Goal: Check status: Check status

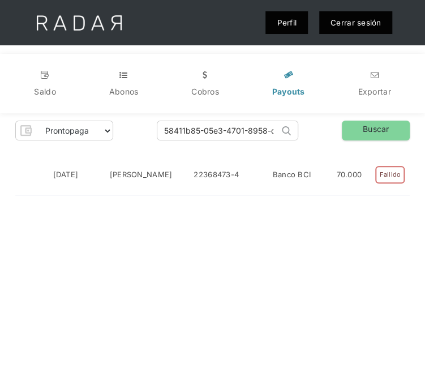
click at [233, 136] on input "58411b85-05e3-4701-8958-dfe10c0ffd24" at bounding box center [218, 130] width 122 height 19
paste input "4bd1313f-11a5-40aa-a158-91ebc4608b64"
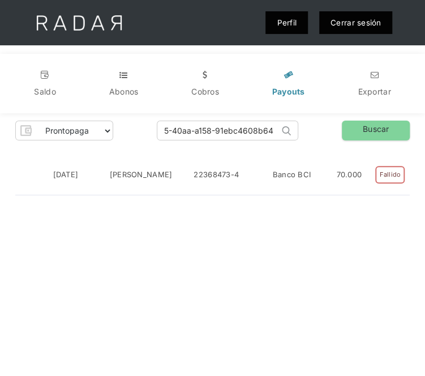
click at [233, 136] on input "4bd1313f-11a5-40aa-a158-91ebc4608b64" at bounding box center [218, 130] width 122 height 19
type input "4bd1313f-11a5-40aa-a158-91ebc4608b64"
click at [371, 126] on link "Buscar" at bounding box center [376, 130] width 68 height 20
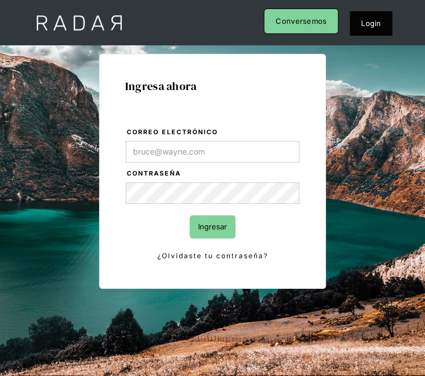
type input "Evans@prontopaga.com"
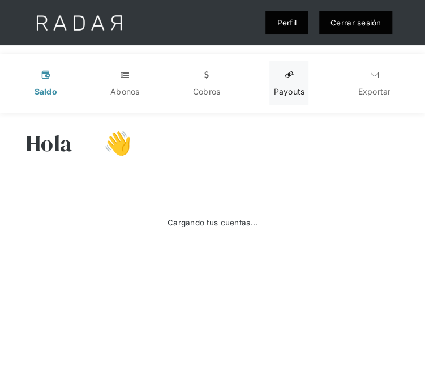
click at [295, 80] on link "y Payouts" at bounding box center [288, 83] width 39 height 44
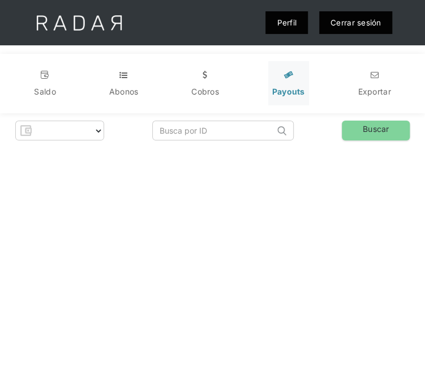
select select "prontopaga"
click at [246, 133] on input "search" at bounding box center [218, 130] width 122 height 19
paste input "4bd1313f-11a5-40aa-a158-91ebc4608b64"
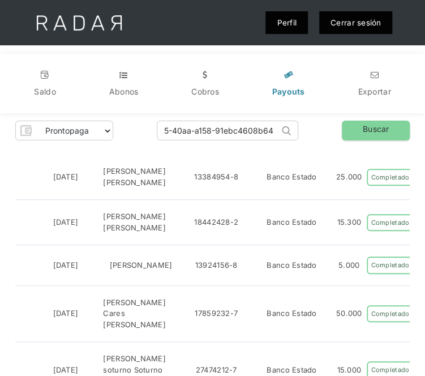
click at [246, 133] on input "4bd1313f-11a5-40aa-a158-91ebc4608b64" at bounding box center [218, 130] width 122 height 19
click at [361, 135] on link "Buscar" at bounding box center [376, 130] width 68 height 20
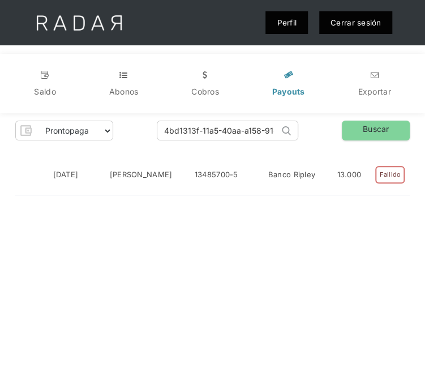
click at [238, 128] on input "4bd1313f-11a5-40aa-a158-91ebc4608b64" at bounding box center [218, 130] width 122 height 19
paste input "6c8b2041-25f5-4faf-b576-8edca1dbb02d"
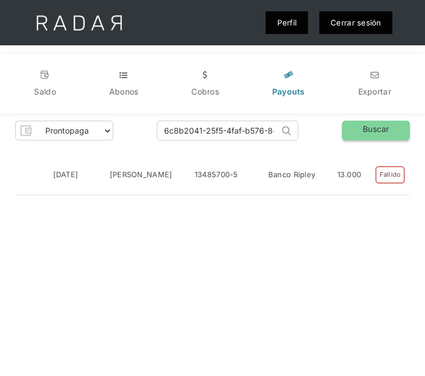
type input "6c8b2041-25f5-4faf-b576-8edca1dbb02d"
click at [391, 139] on link "Buscar" at bounding box center [376, 130] width 68 height 20
click at [250, 137] on input "6c8b2041-25f5-4faf-b576-8edca1dbb02d" at bounding box center [218, 130] width 122 height 19
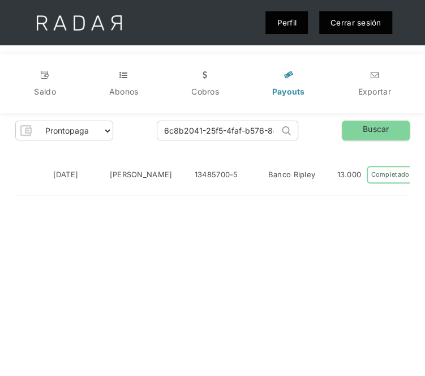
click at [250, 137] on input "6c8b2041-25f5-4faf-b576-8edca1dbb02d" at bounding box center [218, 130] width 122 height 19
paste input "23a70c91-a10c-40ce-a255-a692fa3ac60a"
type input "23a70c91-a10c-40ce-a255-a692fa3ac60a"
click at [361, 127] on link "Buscar" at bounding box center [376, 130] width 68 height 20
click at [245, 137] on input "23a70c91-a10c-40ce-a255-a692fa3ac60a" at bounding box center [218, 130] width 122 height 19
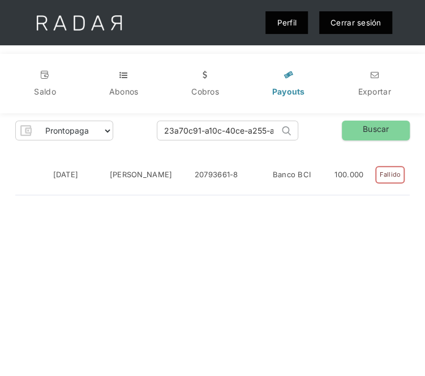
click at [245, 137] on input "23a70c91-a10c-40ce-a255-a692fa3ac60a" at bounding box center [218, 130] width 122 height 19
paste input "9be2df8d-2d8d-4f4a-9ddf-199d5365e200"
type input "9be2df8d-2d8d-4f4a-9ddf-199d5365e200"
click at [353, 135] on link "Buscar" at bounding box center [376, 130] width 68 height 20
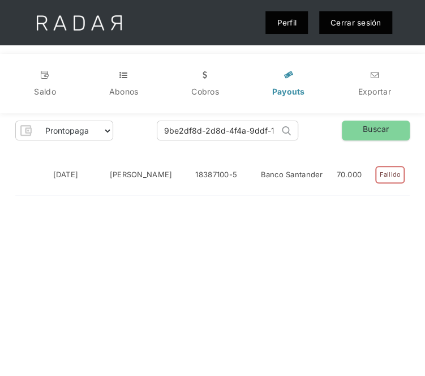
click at [223, 130] on input "9be2df8d-2d8d-4f4a-9ddf-199d5365e200" at bounding box center [218, 130] width 122 height 19
paste input "8204ddeb-5249-4637-a8b8-6f80f68f5fca"
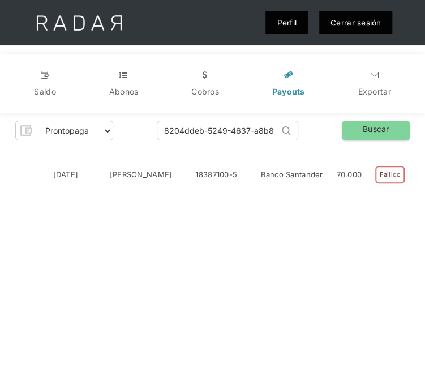
scroll to position [0, 54]
click at [207, 131] on input "8204ddeb-5249-4637-a8b8-6f80f68f5fca" at bounding box center [218, 130] width 122 height 19
click at [358, 135] on link "Buscar" at bounding box center [376, 130] width 68 height 20
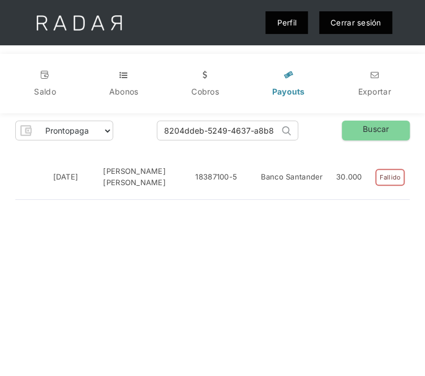
click at [229, 119] on div "Prontopaga Prontopaga 2 Thank you! Your submission has been received! Oops! Som…" at bounding box center [212, 160] width 425 height 94
click at [229, 131] on input "8204ddeb-5249-4637-a8b8-6f80f68f5fca" at bounding box center [218, 130] width 122 height 19
paste input "a478e9be-a6e8-4a65-a3ff-25a0611cdb17"
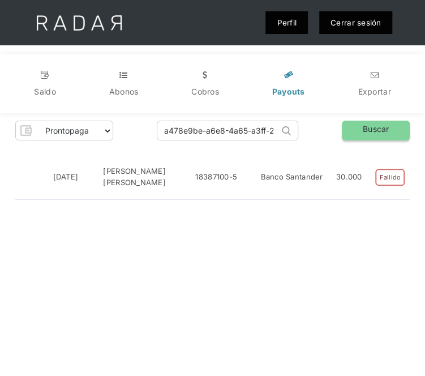
type input "a478e9be-a6e8-4a65-a3ff-25a0611cdb17"
click at [357, 136] on link "Buscar" at bounding box center [376, 130] width 68 height 20
click at [238, 128] on input "a478e9be-a6e8-4a65-a3ff-25a0611cdb17" at bounding box center [218, 130] width 122 height 19
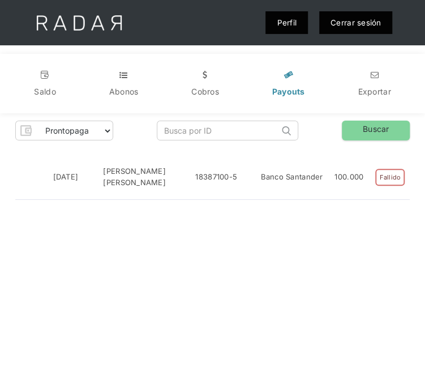
paste input "c9452e57-158c-4044-8a53-15df145ffc08"
click at [238, 128] on input "c9452e57-158c-4044-8a53-15df145ffc08" at bounding box center [218, 130] width 122 height 19
type input "c9452e57-158c-4044-8a53-15df145ffc08"
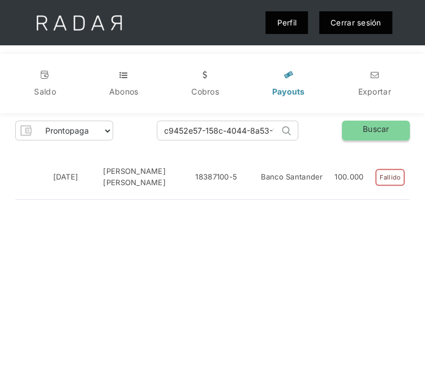
click at [363, 140] on link "Buscar" at bounding box center [376, 130] width 68 height 20
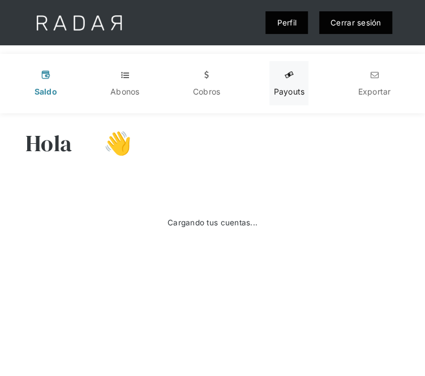
click at [287, 84] on link "y Payouts" at bounding box center [288, 83] width 39 height 44
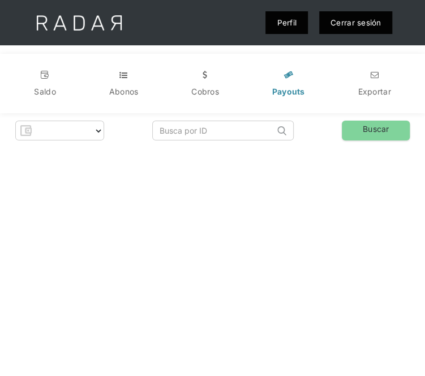
click at [242, 130] on input "search" at bounding box center [214, 130] width 122 height 19
paste input "c9452e57-158c-4044-8a53-15df145ffc08"
type input "c9452e57-158c-4044-8a53-15df145ffc08"
click at [163, 131] on input "c9452e57-158c-4044-8a53-15df145ffc08" at bounding box center [214, 130] width 122 height 19
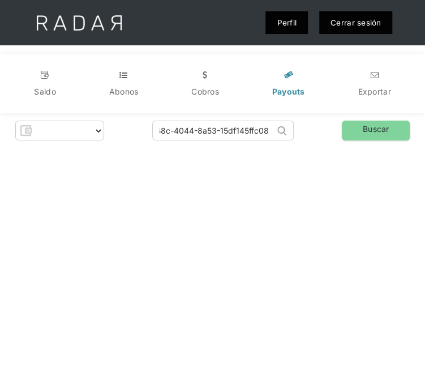
select select "prontopaga"
type input "c9452e57-158c-4044-8a53-15df145ffc08"
click at [332, 126] on div "Prontopaga Prontopaga 2 Thank you! Your submission has been received! Oops! Som…" at bounding box center [212, 130] width 394 height 20
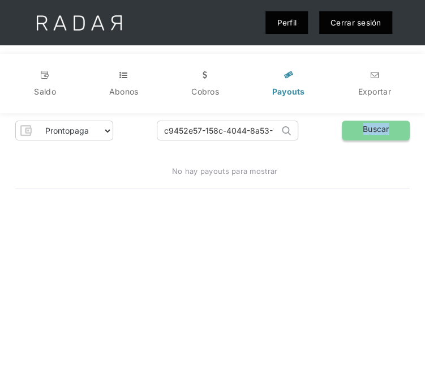
drag, startPoint x: 332, startPoint y: 126, endPoint x: 359, endPoint y: 123, distance: 26.7
click at [358, 123] on div "Prontopaga Prontopaga 2 Thank you! Your submission has been received! Oops! Som…" at bounding box center [212, 130] width 394 height 20
click at [359, 123] on link "Buscar" at bounding box center [376, 130] width 68 height 20
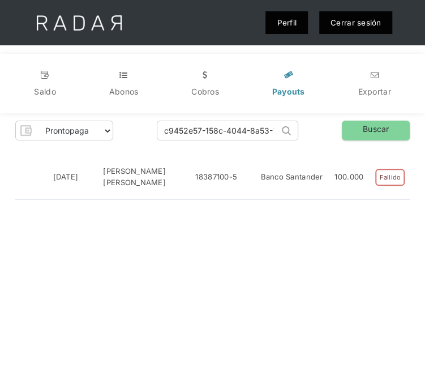
click at [218, 135] on input "c9452e57-158c-4044-8a53-15df145ffc08" at bounding box center [218, 130] width 122 height 19
paste input "18d4ba56-1bc8-4b8c-8ee5-51f09dbd168b"
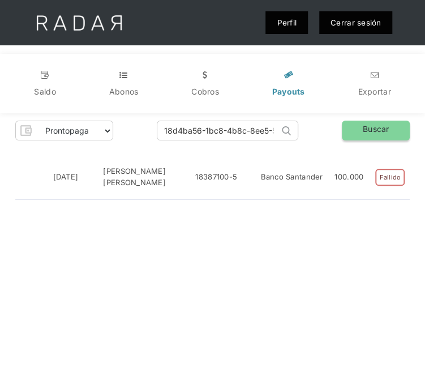
click at [380, 140] on link "Buscar" at bounding box center [376, 130] width 68 height 20
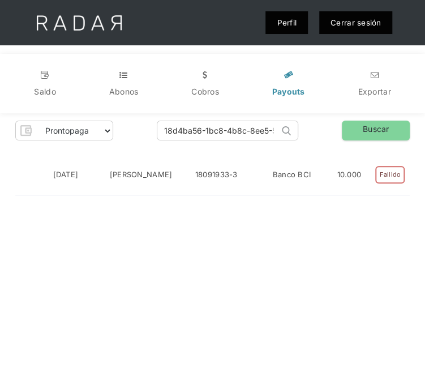
click at [183, 133] on input "18d4ba56-1bc8-4b8c-8ee5-51f09dbd168b" at bounding box center [218, 130] width 122 height 19
paste input "eb1a8a66-96a6-4174-82f4-79d2a525bcd6"
type input "eb1a8a66-96a6-4174-82f4-79d2a525bcd6"
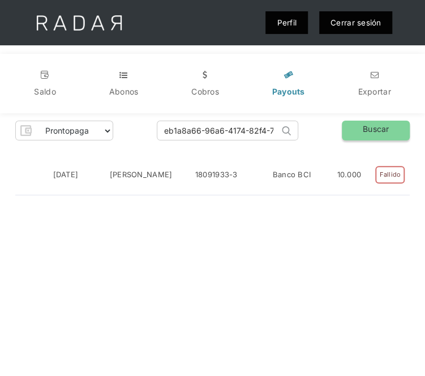
click at [363, 125] on link "Buscar" at bounding box center [376, 130] width 68 height 20
click at [219, 132] on input "eb1a8a66-96a6-4174-82f4-79d2a525bcd6" at bounding box center [218, 130] width 122 height 19
paste input "6de4f6fb-dc4c-4b60-8c00-40b3404a632d"
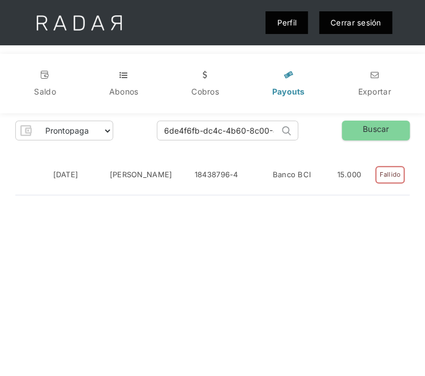
scroll to position [0, 60]
click at [225, 124] on input "6de4f6fb-dc4c-4b60-8c00-40b3404a632d" at bounding box center [218, 130] width 122 height 19
click at [363, 133] on link "Buscar" at bounding box center [376, 130] width 68 height 20
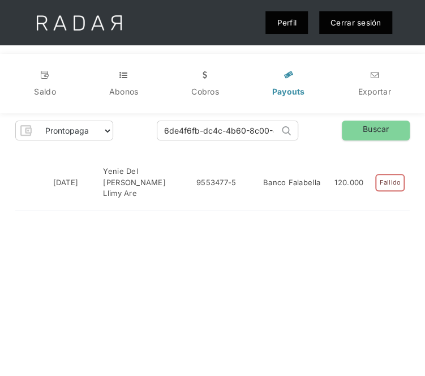
click at [207, 131] on input "6de4f6fb-dc4c-4b60-8c00-40b3404a632d" at bounding box center [218, 130] width 122 height 19
paste input "6118538f-29ed-42ab-b5f6-286097d7204e"
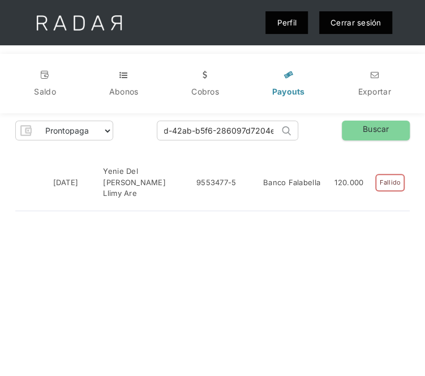
click at [192, 128] on input "6118538f-29ed-42ab-b5f6-286097d7204e" at bounding box center [218, 130] width 122 height 19
click at [374, 136] on link "Buscar" at bounding box center [376, 130] width 68 height 20
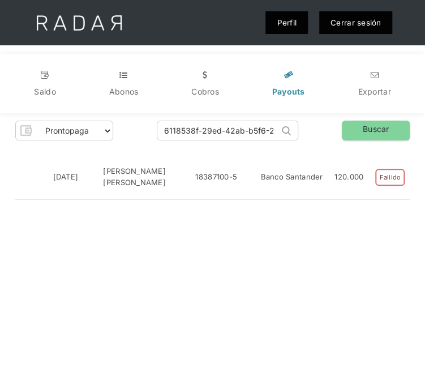
click at [249, 133] on input "6118538f-29ed-42ab-b5f6-286097d7204e" at bounding box center [218, 130] width 122 height 19
paste input "a2f74175-4005-4ddf-8751-907c7fc8227f"
type input "a2f74175-4005-4ddf-8751-907c7fc8227f"
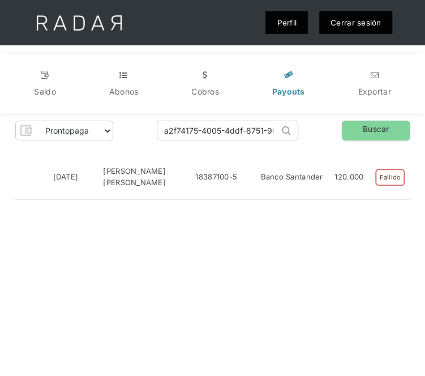
scroll to position [0, 48]
click at [216, 124] on input "a2f74175-4005-4ddf-8751-907c7fc8227f" at bounding box center [218, 130] width 122 height 19
click at [235, 132] on input "a2f74175-4005-4ddf-8751-907c7fc8227f" at bounding box center [218, 130] width 122 height 19
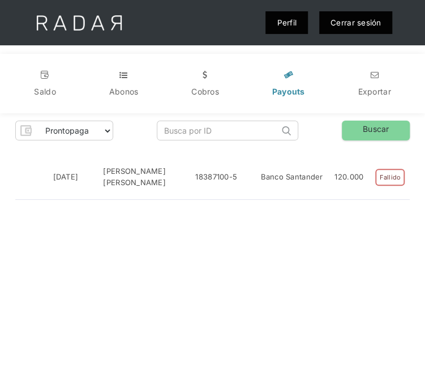
scroll to position [0, 0]
paste input "a2f74175-4005-4ddf-8751-907c7fc8227f"
click at [360, 133] on link "Buscar" at bounding box center [376, 130] width 68 height 20
click at [246, 136] on input "a2f74175-4005-4ddf-8751-907c7fc8227f" at bounding box center [218, 130] width 122 height 19
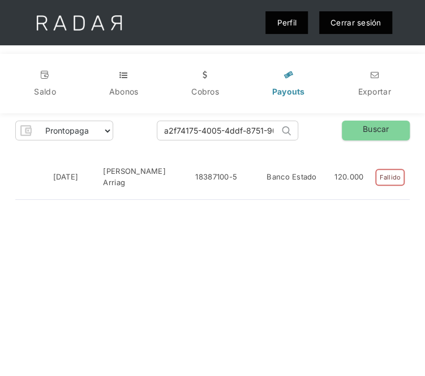
click at [246, 136] on input "a2f74175-4005-4ddf-8751-907c7fc8227f" at bounding box center [218, 130] width 122 height 19
paste input "d40209bb-75a0-4696-825d-e67cf3070b6c"
click at [179, 130] on input "d40209bb-75a0-4696-825d-e67cf3070b6c" at bounding box center [218, 130] width 122 height 19
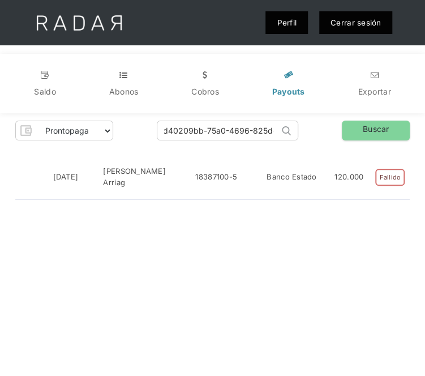
scroll to position [0, 0]
click at [350, 124] on link "Buscar" at bounding box center [376, 130] width 68 height 20
click at [219, 131] on input "d40209bb-75a0-4696-825d-e67cf3070b6c" at bounding box center [218, 130] width 122 height 19
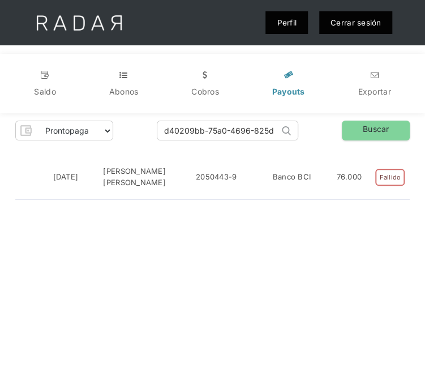
click at [219, 131] on input "d40209bb-75a0-4696-825d-e67cf3070b6c" at bounding box center [218, 130] width 122 height 19
paste input "21ab0b9b-42e1-4d31-8b13-8c00f32d6a5"
type input "21ab0b9b-42e1-4d31-8b13-8c00f32d6a5c"
click at [382, 127] on link "Buscar" at bounding box center [376, 130] width 68 height 20
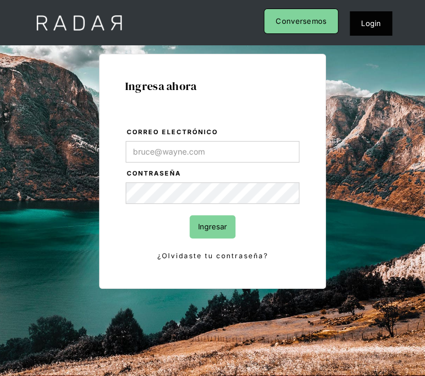
type input "Evans@prontopaga.com"
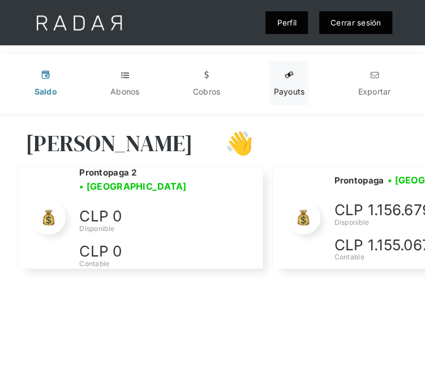
click at [276, 79] on link "y Payouts" at bounding box center [288, 83] width 39 height 44
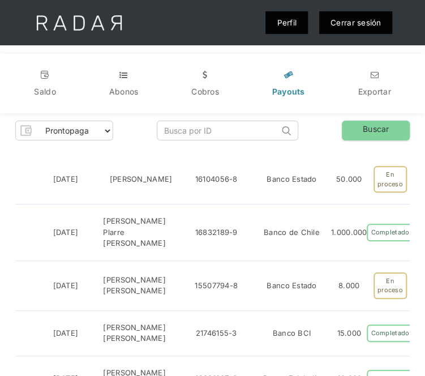
click at [240, 131] on input "search" at bounding box center [218, 130] width 122 height 19
paste input "21ab0b9b-42e1-4d31-8b13-8c00f32d6a5c"
click at [165, 131] on input "21ab0b9b-42e1-4d31-8b13-8c00f32d6a5c" at bounding box center [218, 130] width 122 height 19
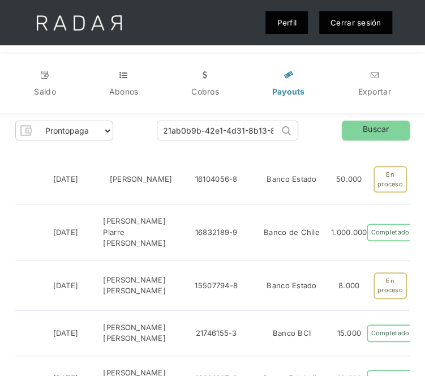
scroll to position [0, 0]
click at [361, 125] on link "Buscar" at bounding box center [376, 130] width 68 height 20
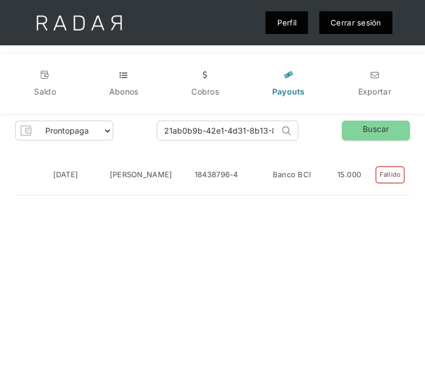
click at [231, 132] on input "21ab0b9b-42e1-4d31-8b13-8c00f32d6a5c" at bounding box center [218, 130] width 122 height 19
paste input "8e02420f-7c02-40ac-86c3-2a22f245a3a6"
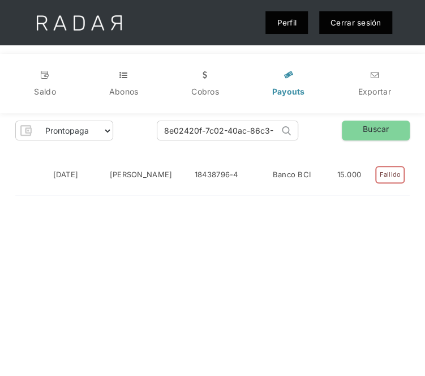
scroll to position [0, 55]
click at [219, 132] on input "8e02420f-7c02-40ac-86c3-2a22f245a3a6" at bounding box center [218, 130] width 122 height 19
click at [352, 136] on link "Buscar" at bounding box center [376, 130] width 68 height 20
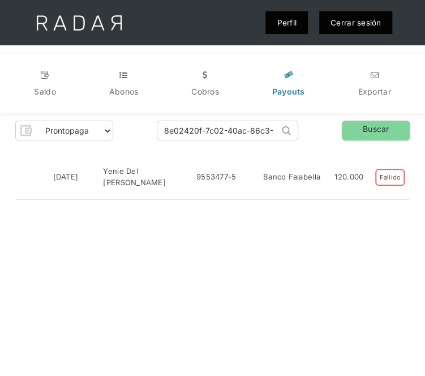
click at [210, 133] on input "8e02420f-7c02-40ac-86c3-2a22f245a3a6" at bounding box center [218, 130] width 122 height 19
paste input "0ea0c5ae-547e-438d-9e68-b262b6a6ac70"
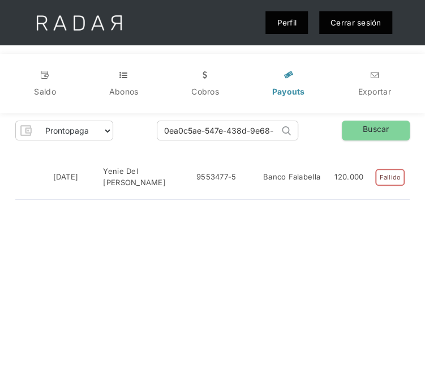
scroll to position [0, 59]
click at [207, 127] on input "0ea0c5ae-547e-438d-9e68-b262b6a6ac70" at bounding box center [218, 130] width 122 height 19
click at [381, 127] on link "Buscar" at bounding box center [376, 130] width 68 height 20
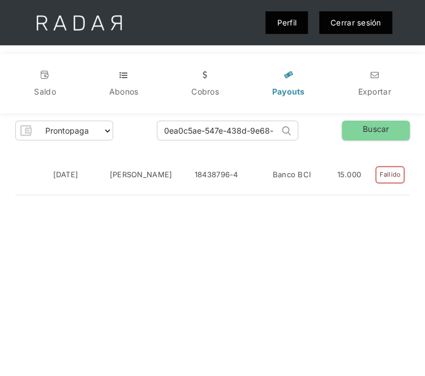
click at [242, 132] on input "0ea0c5ae-547e-438d-9e68-b262b6a6ac70" at bounding box center [218, 130] width 122 height 19
paste input "6dbf3250-21bb-4c83-ae21-c266ad171b78"
click at [355, 126] on link "Buscar" at bounding box center [376, 130] width 68 height 20
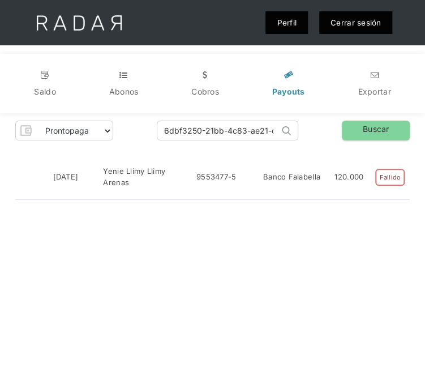
click at [259, 127] on input "6dbf3250-21bb-4c83-ae21-c266ad171b78" at bounding box center [218, 130] width 122 height 19
paste input "b8f3a0dc-aec0-4cb9-adbb-119b1d44a523"
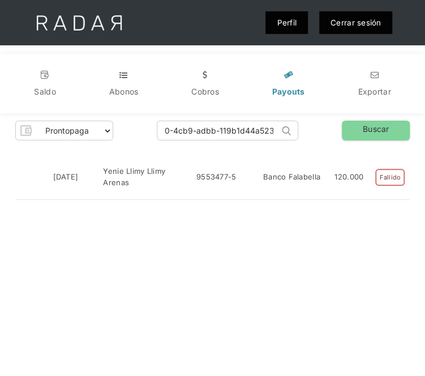
click at [223, 127] on input "b8f3a0dc-aec0-4cb9-adbb-119b1d44a523" at bounding box center [218, 130] width 122 height 19
click at [354, 137] on link "Buscar" at bounding box center [376, 130] width 68 height 20
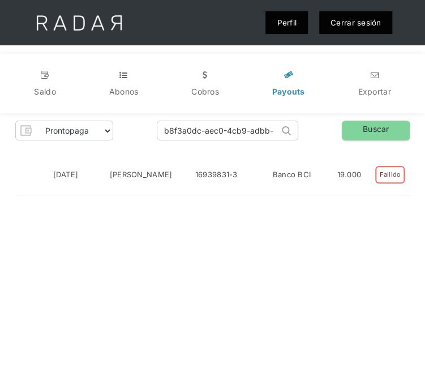
click at [245, 126] on input "b8f3a0dc-aec0-4cb9-adbb-119b1d44a523" at bounding box center [218, 130] width 122 height 19
paste input "search"
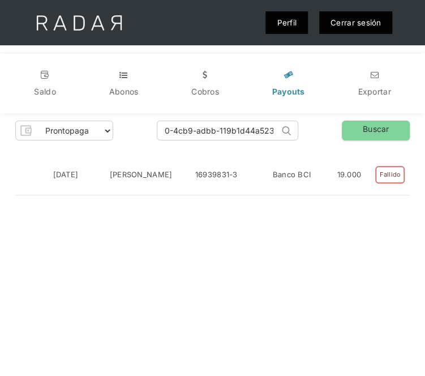
click at [232, 127] on input "b8f3a0dc-aec0-4cb9-adbb-119b1d44a523" at bounding box center [218, 130] width 122 height 19
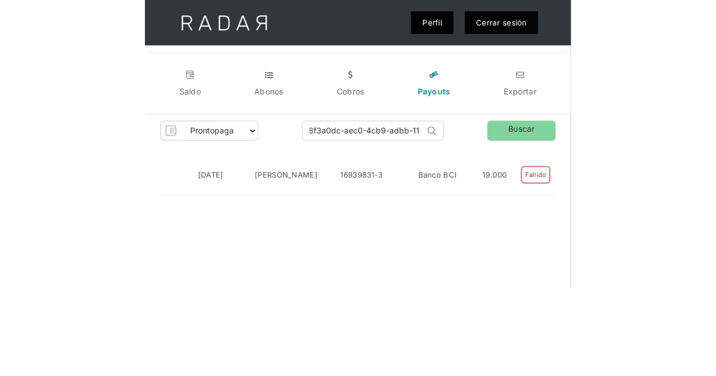
scroll to position [0, 0]
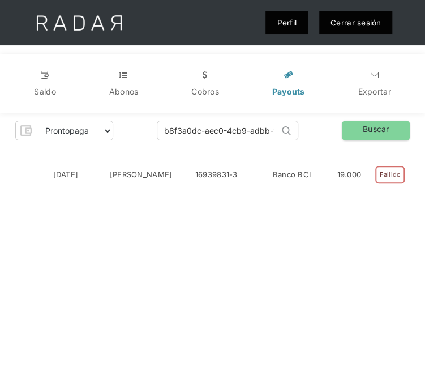
type input "b8f3a0dc-aec0-4cb9-adbb-119b1d44a523"
click at [378, 136] on link "Buscar" at bounding box center [376, 130] width 68 height 20
click at [50, 80] on div "v" at bounding box center [45, 74] width 11 height 11
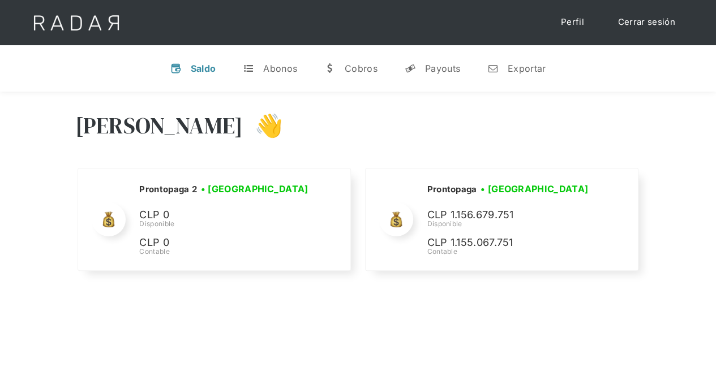
drag, startPoint x: 641, startPoint y: 21, endPoint x: 579, endPoint y: 1, distance: 64.9
click at [424, 21] on link "Cerrar sesión" at bounding box center [646, 22] width 80 height 22
